Goal: Task Accomplishment & Management: Complete application form

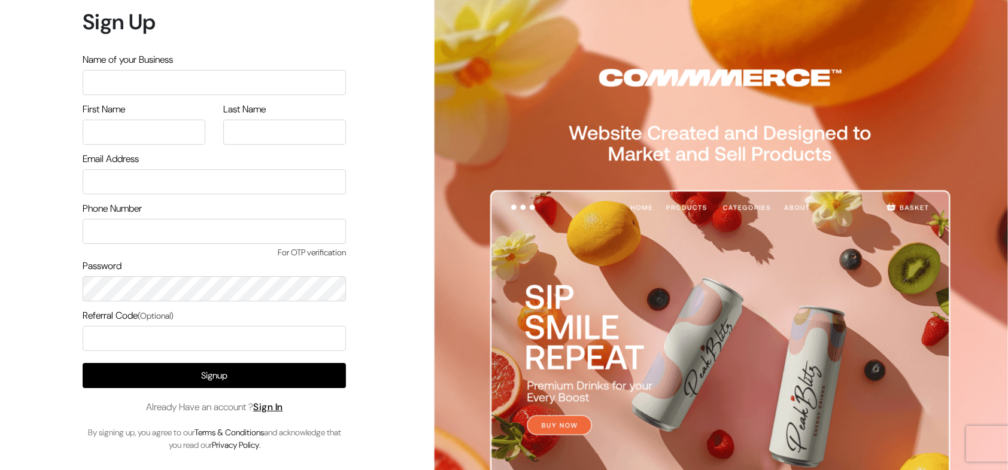
click at [229, 90] on input "text" at bounding box center [214, 82] width 263 height 25
type input "arasanstore"
click at [145, 133] on input "text" at bounding box center [144, 132] width 123 height 25
type input "arasan"
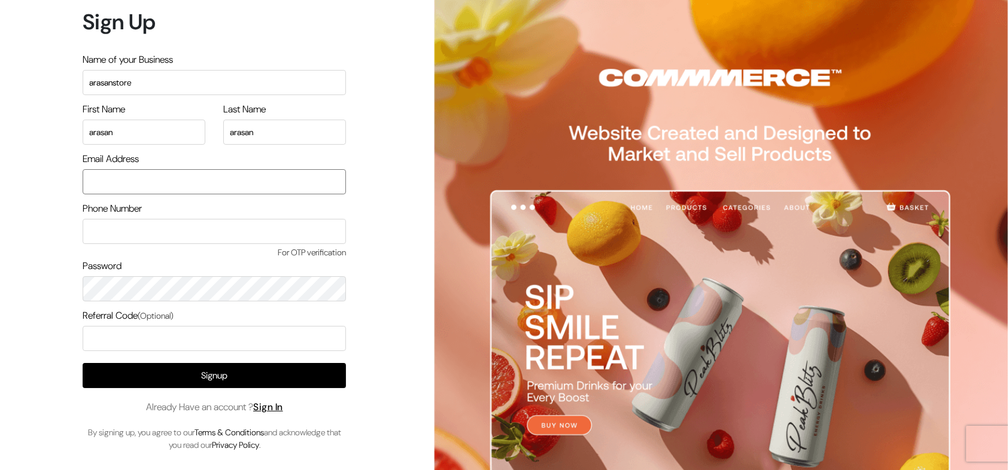
click at [261, 187] on input "email" at bounding box center [214, 181] width 263 height 25
type input "arasantesting@gmail.com"
type input "9500829799"
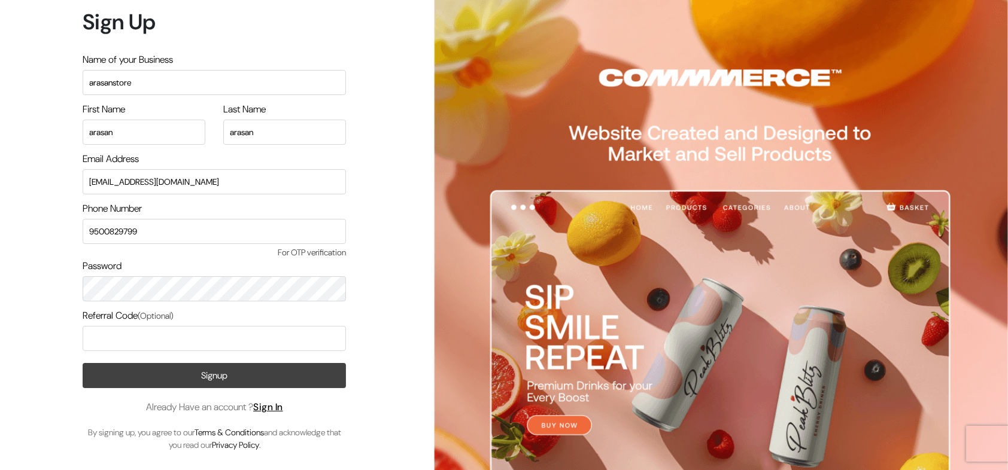
click at [226, 383] on button "Signup" at bounding box center [214, 375] width 263 height 25
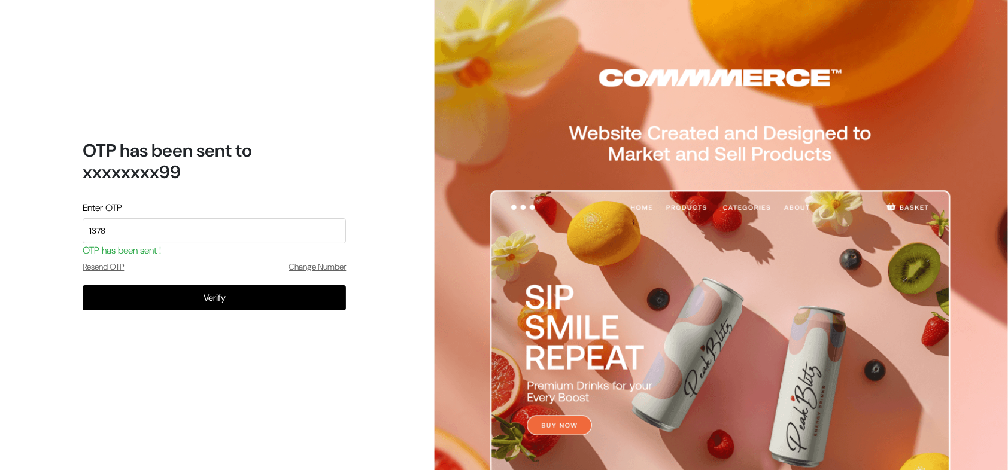
type input "1378"
click at [83, 286] on button "Verify" at bounding box center [214, 298] width 263 height 25
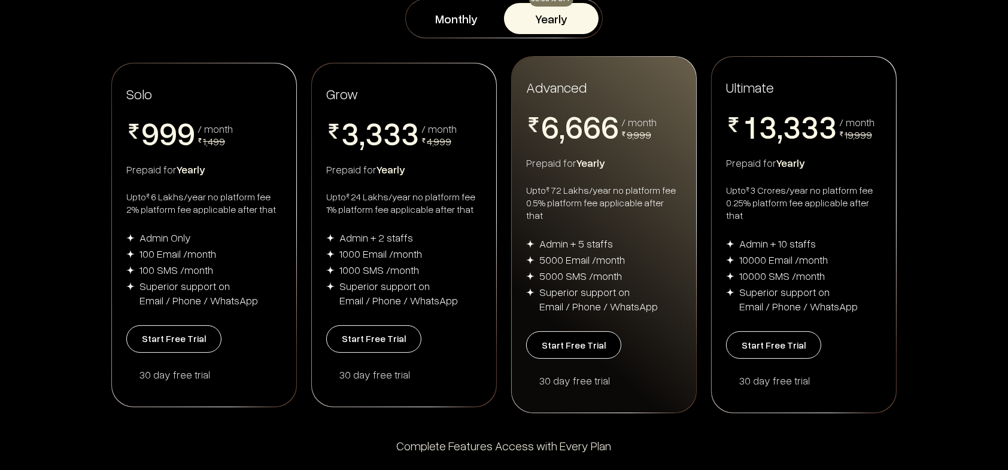
scroll to position [208, 0]
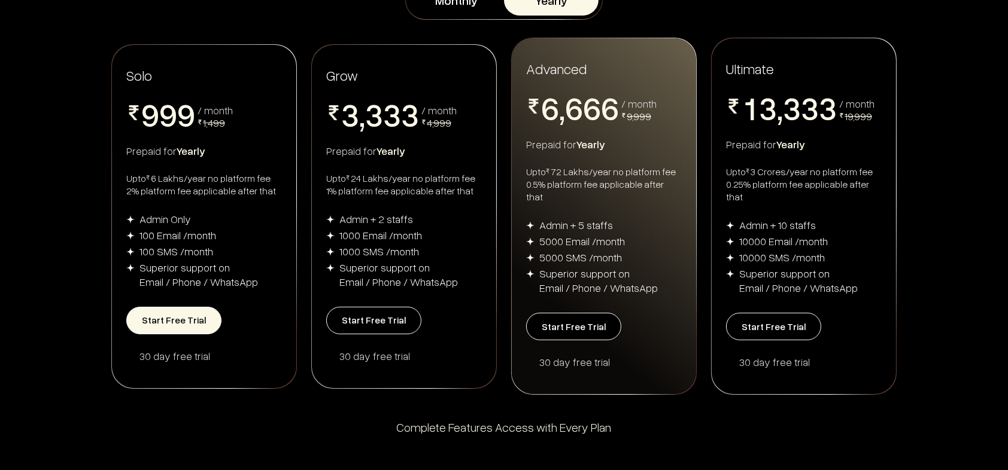
click at [186, 307] on button "Start Free Trial" at bounding box center [173, 321] width 95 height 28
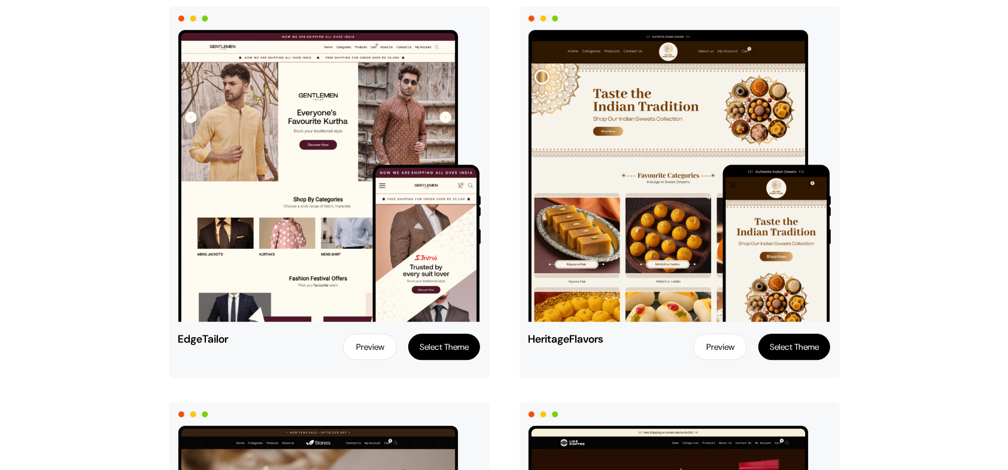
scroll to position [2954, 0]
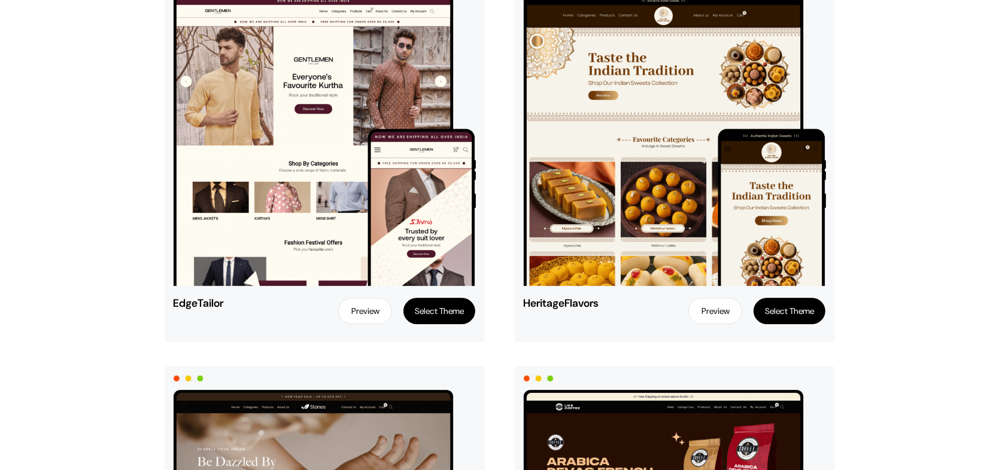
click at [424, 301] on button "Select Theme" at bounding box center [439, 311] width 72 height 26
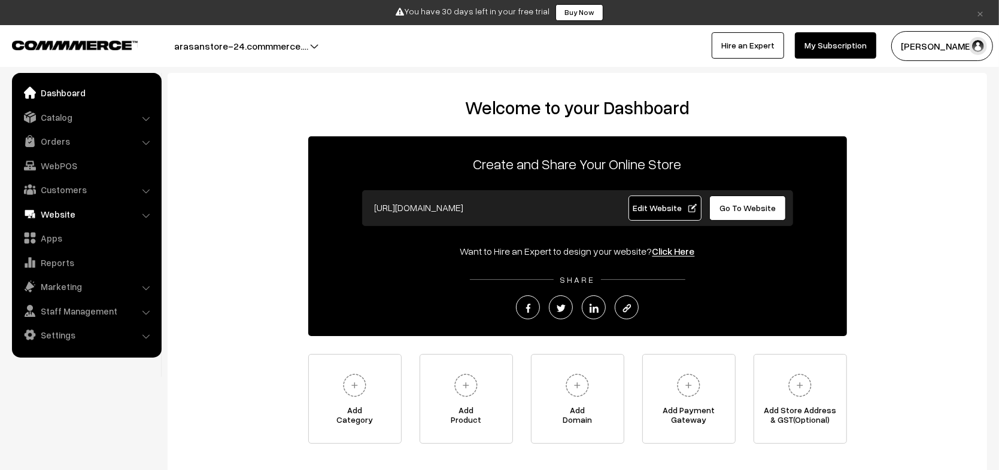
click at [105, 213] on link "Website" at bounding box center [86, 215] width 142 height 22
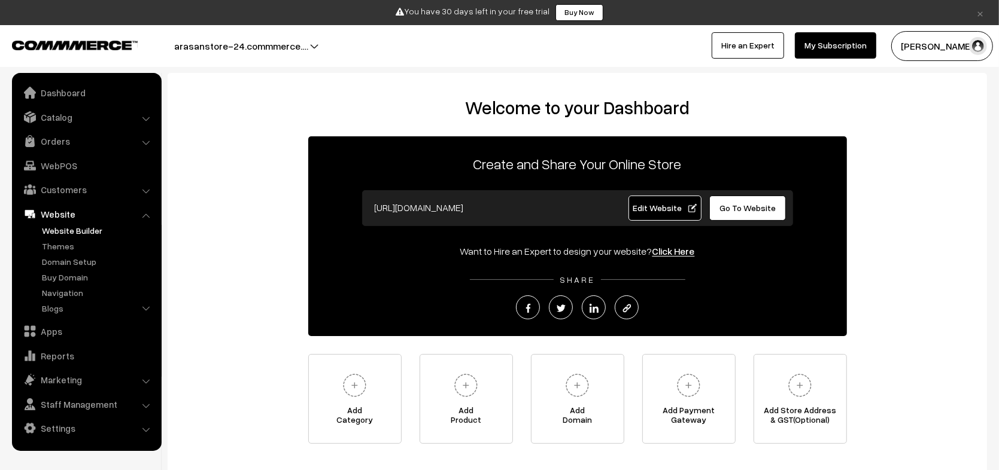
click at [66, 225] on link "Website Builder" at bounding box center [98, 230] width 119 height 13
